Goal: Find specific page/section: Find specific page/section

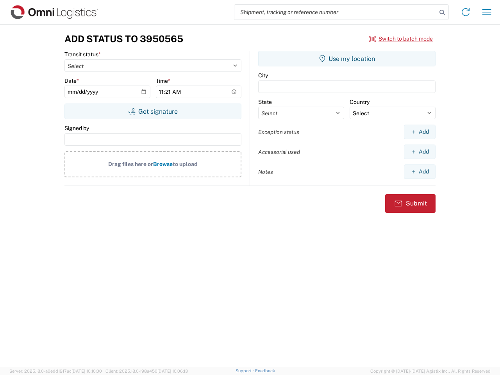
click at [336, 12] on input "search" at bounding box center [336, 12] width 203 height 15
click at [443, 13] on icon at bounding box center [442, 12] width 11 height 11
click at [466, 12] on icon at bounding box center [466, 12] width 13 height 13
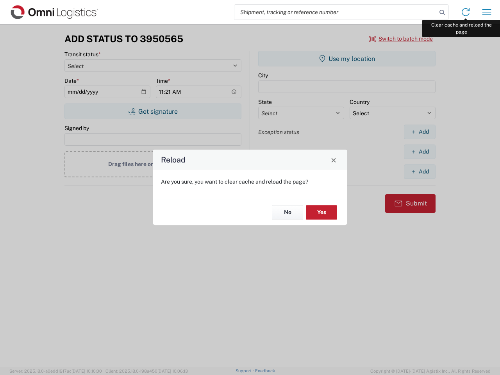
click at [487, 12] on div "Reload Are you sure, you want to clear cache and reload the page? No Yes" at bounding box center [250, 187] width 500 height 375
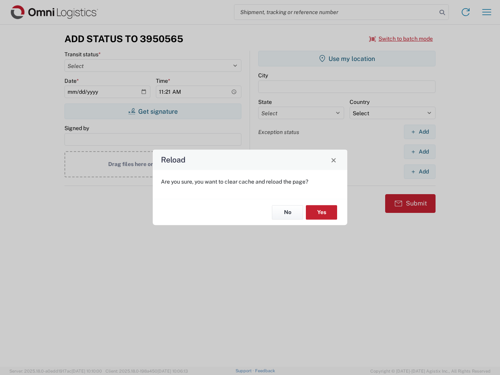
click at [402, 39] on div "Reload Are you sure, you want to clear cache and reload the page? No Yes" at bounding box center [250, 187] width 500 height 375
click at [153, 111] on div "Reload Are you sure, you want to clear cache and reload the page? No Yes" at bounding box center [250, 187] width 500 height 375
click at [347, 59] on div "Reload Are you sure, you want to clear cache and reload the page? No Yes" at bounding box center [250, 187] width 500 height 375
click at [420, 132] on div "Reload Are you sure, you want to clear cache and reload the page? No Yes" at bounding box center [250, 187] width 500 height 375
click at [420, 152] on div "Reload Are you sure, you want to clear cache and reload the page? No Yes" at bounding box center [250, 187] width 500 height 375
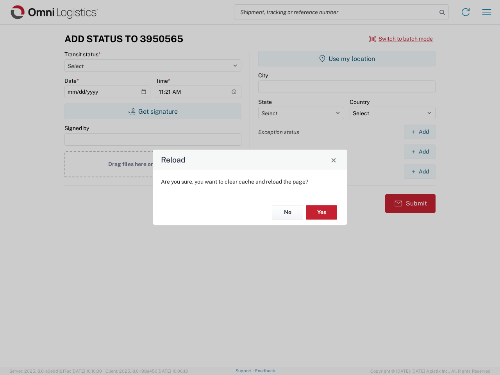
click at [420, 172] on div "Reload Are you sure, you want to clear cache and reload the page? No Yes" at bounding box center [250, 187] width 500 height 375
